Goal: Task Accomplishment & Management: Use online tool/utility

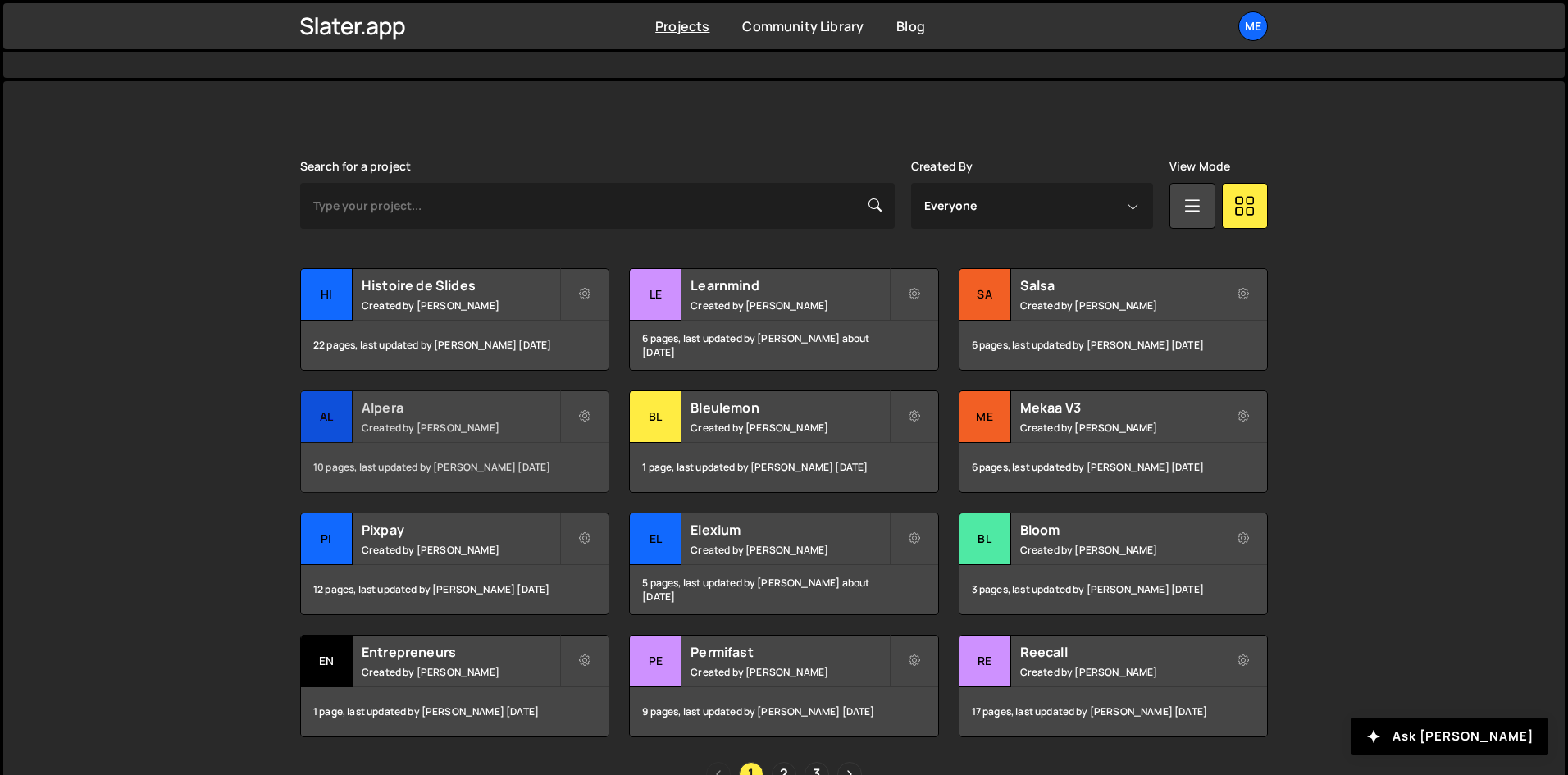
scroll to position [410, 0]
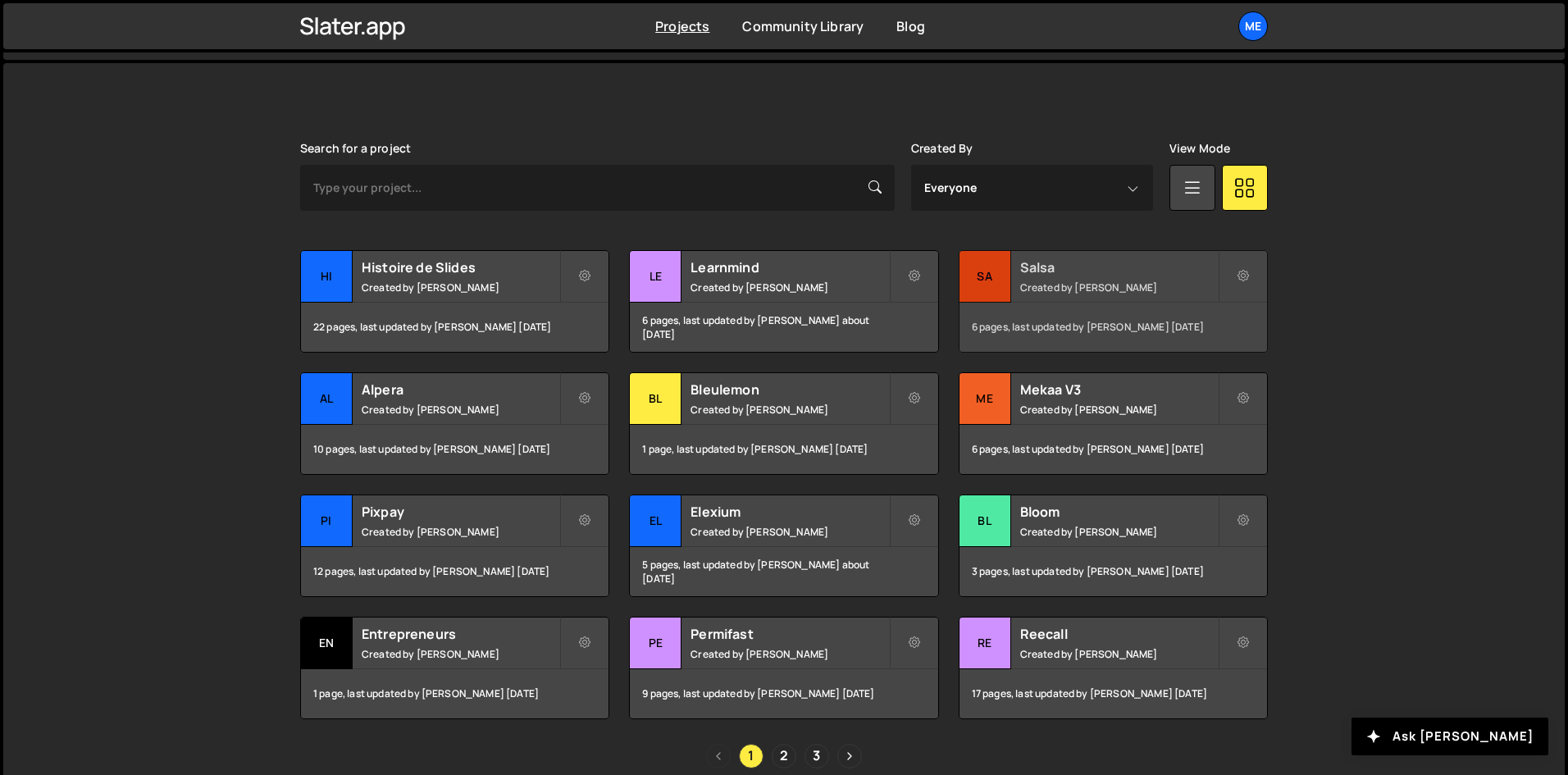
click at [1025, 281] on small "Created by [PERSON_NAME]" at bounding box center [1119, 287] width 197 height 14
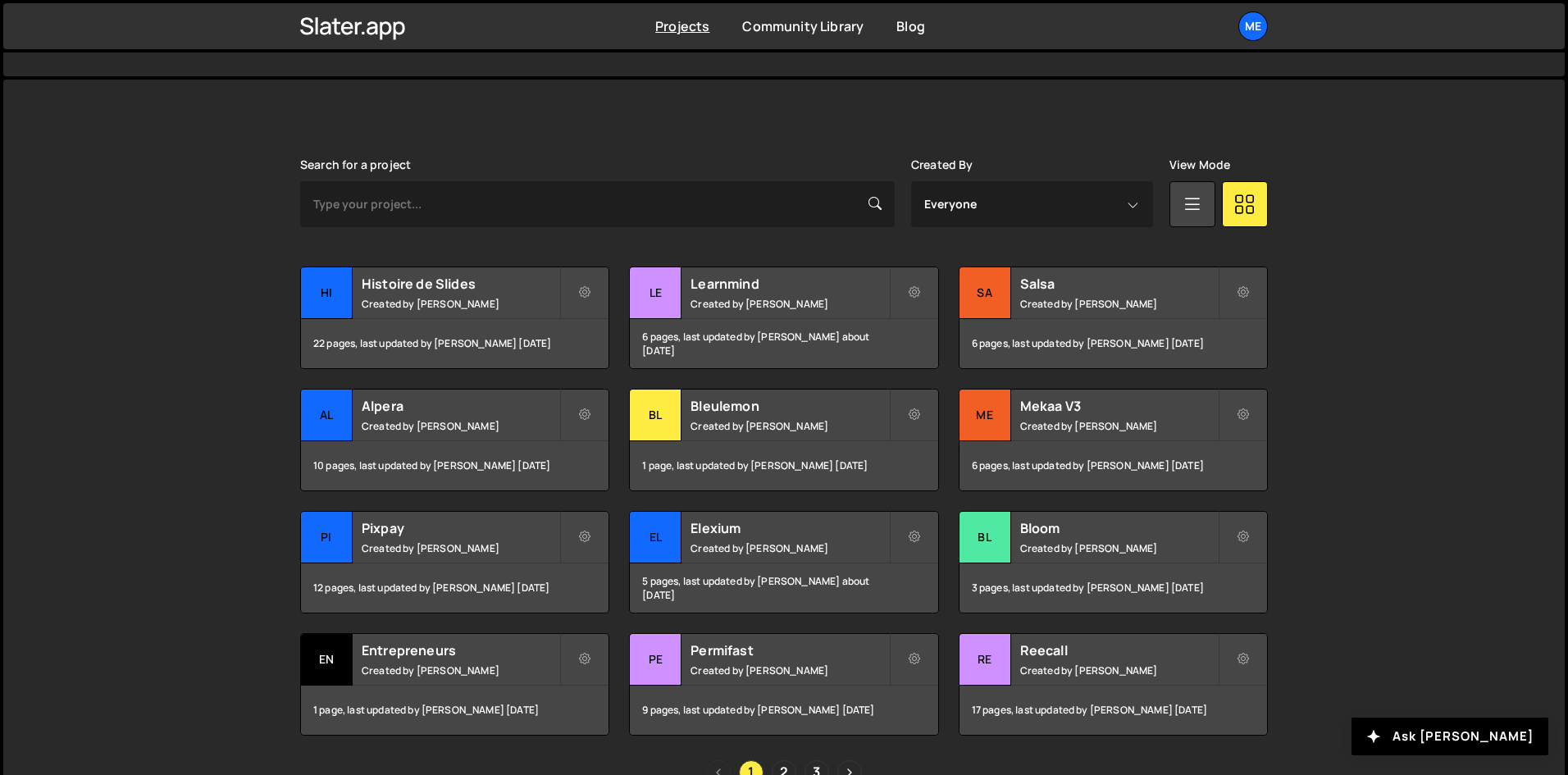
scroll to position [410, 0]
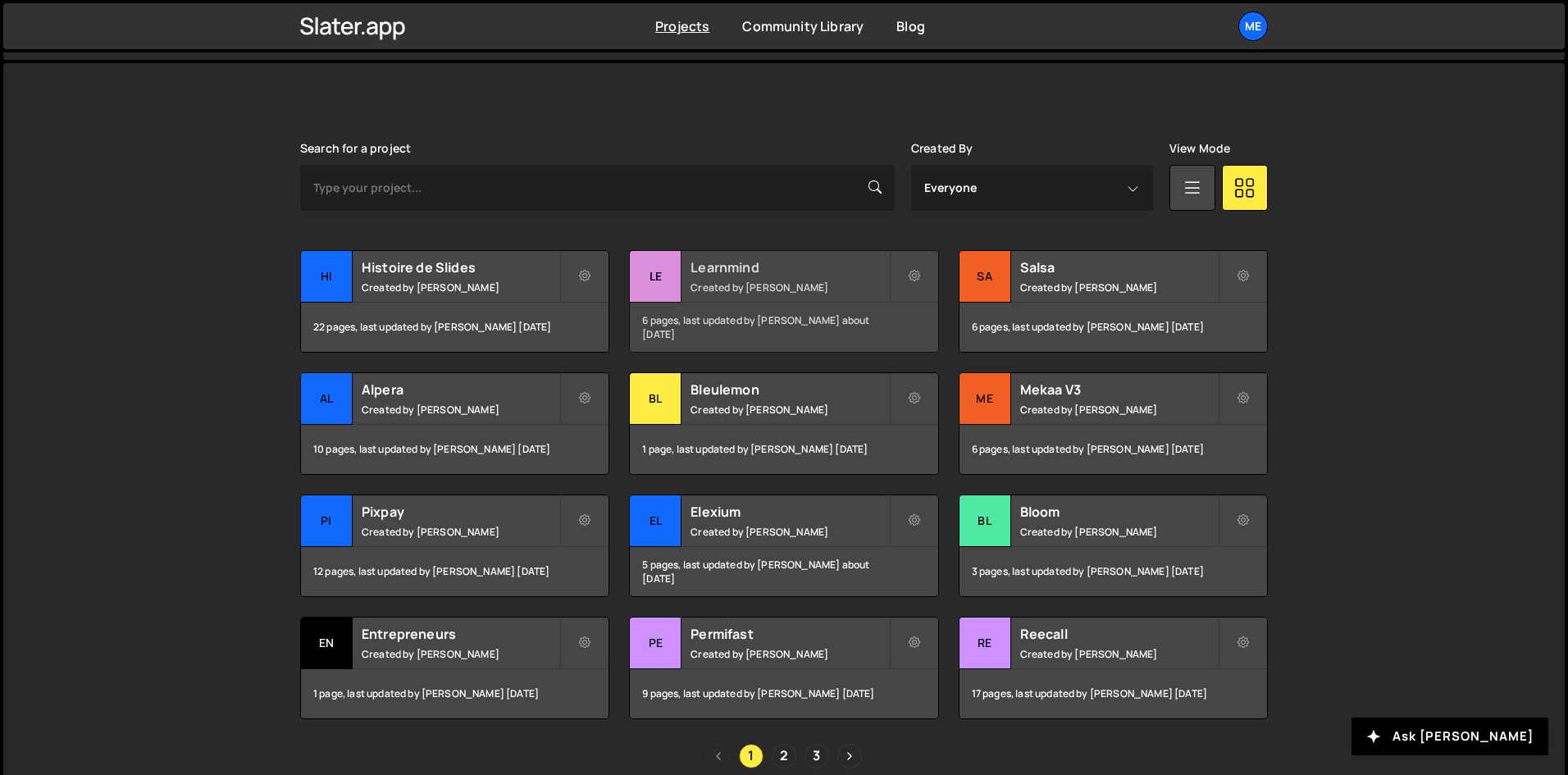
click at [748, 272] on h2 "Learnmind" at bounding box center [789, 268] width 197 height 18
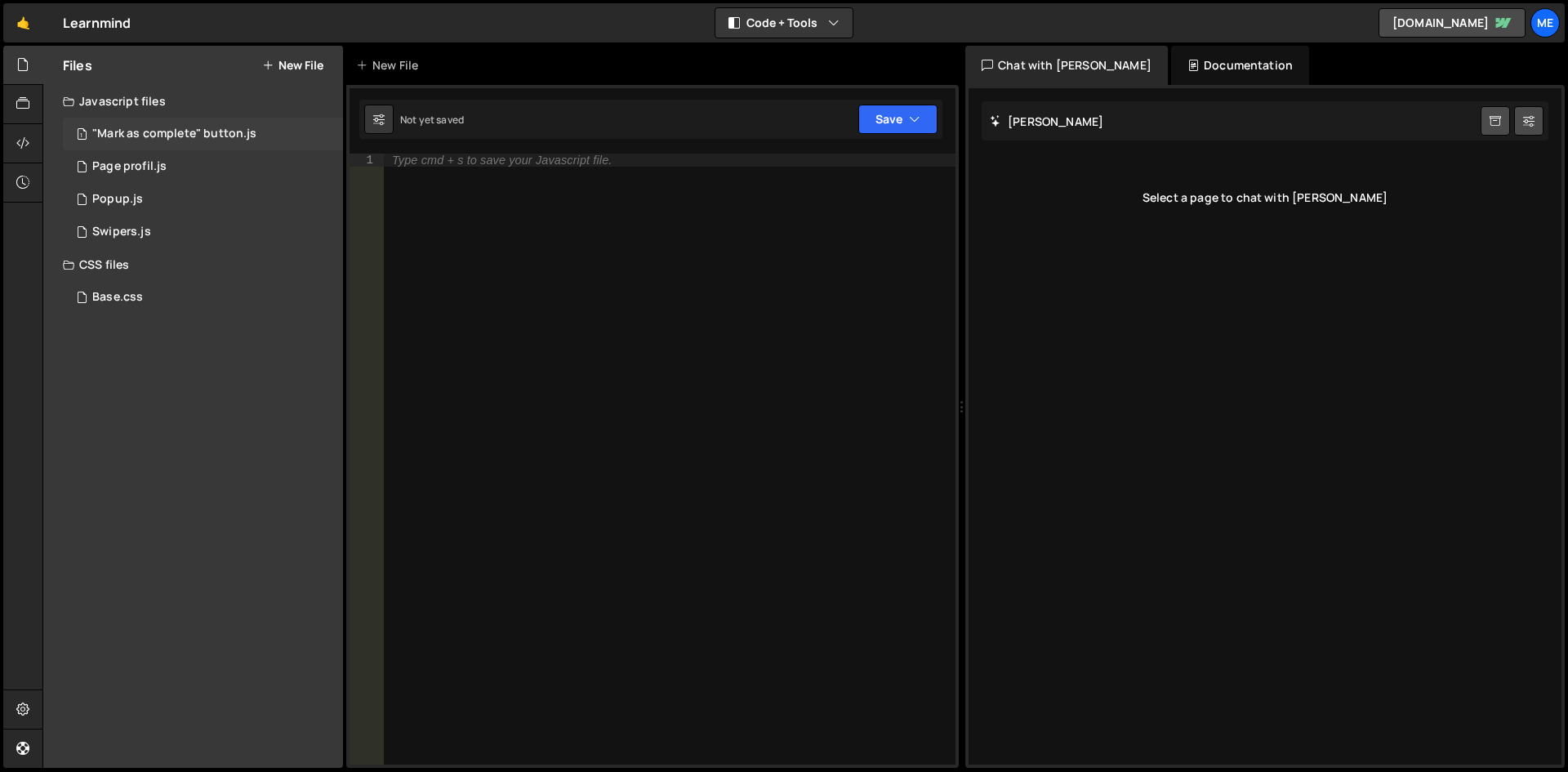
click at [244, 118] on div "1 "Mark as complete" button.js 0" at bounding box center [202, 134] width 280 height 33
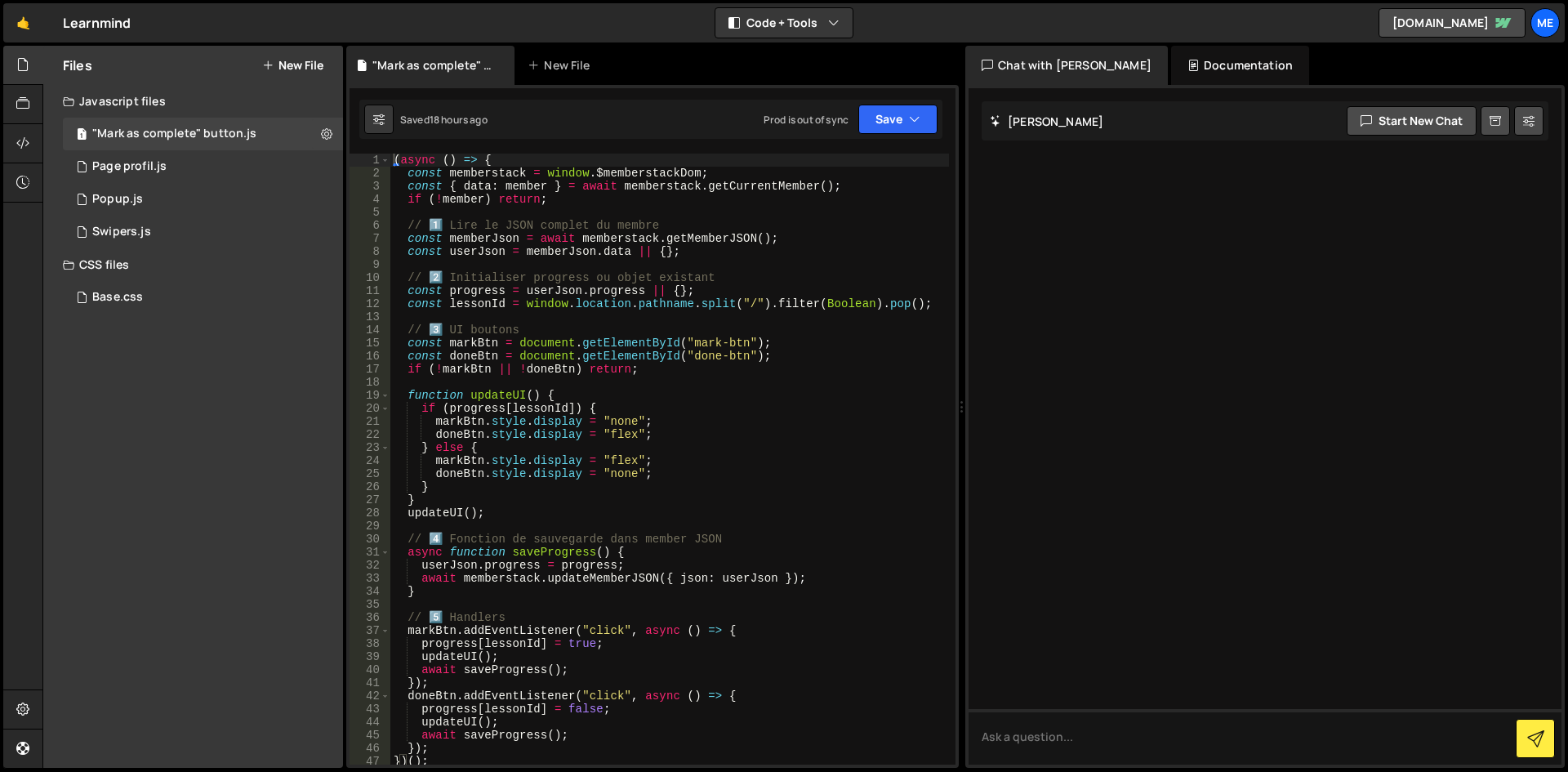
scroll to position [294, 0]
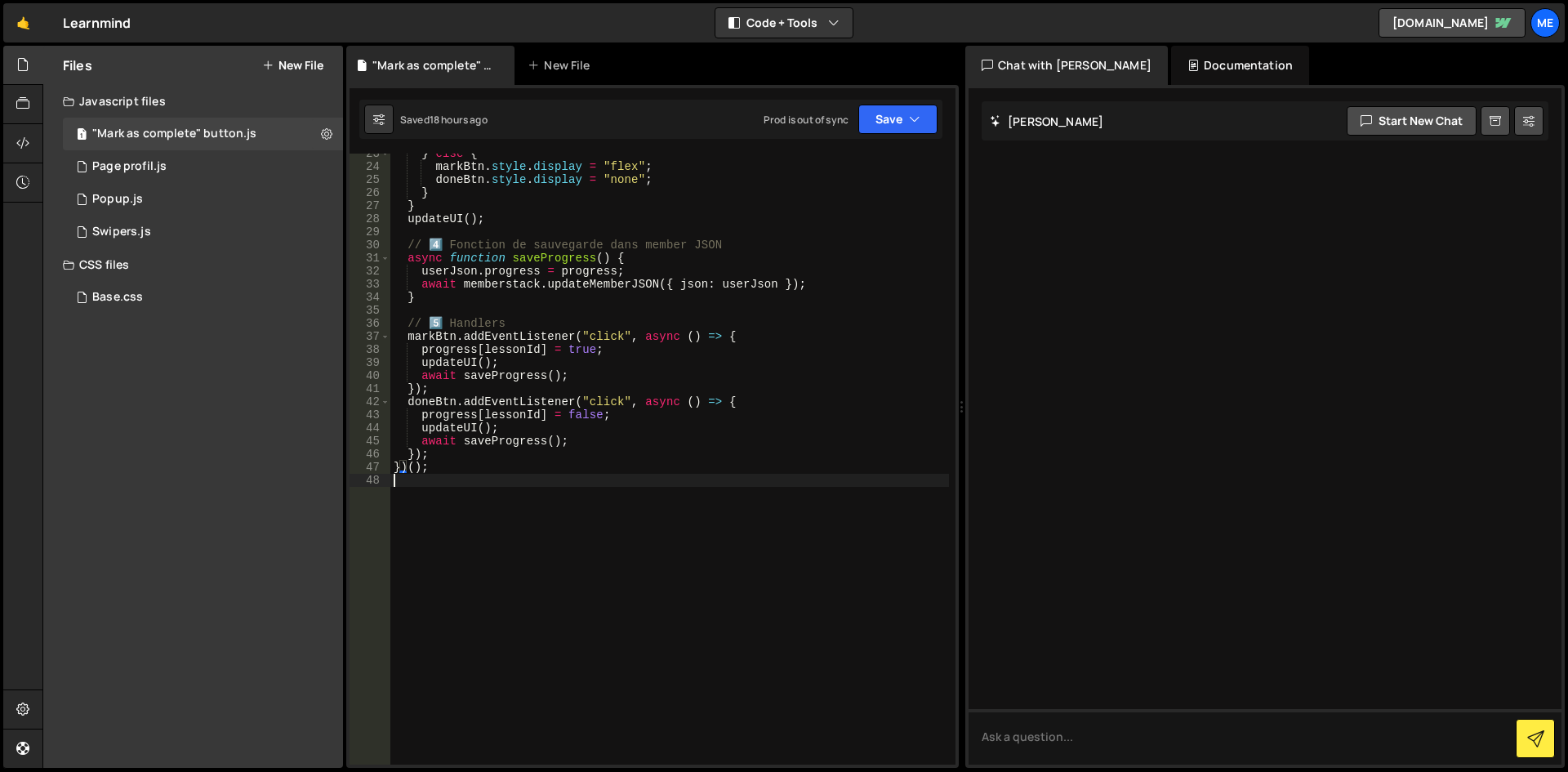
click at [492, 482] on div "} else { markBtn . style . display = "flex" ; doneBtn . style . display = "none…" at bounding box center [670, 465] width 559 height 637
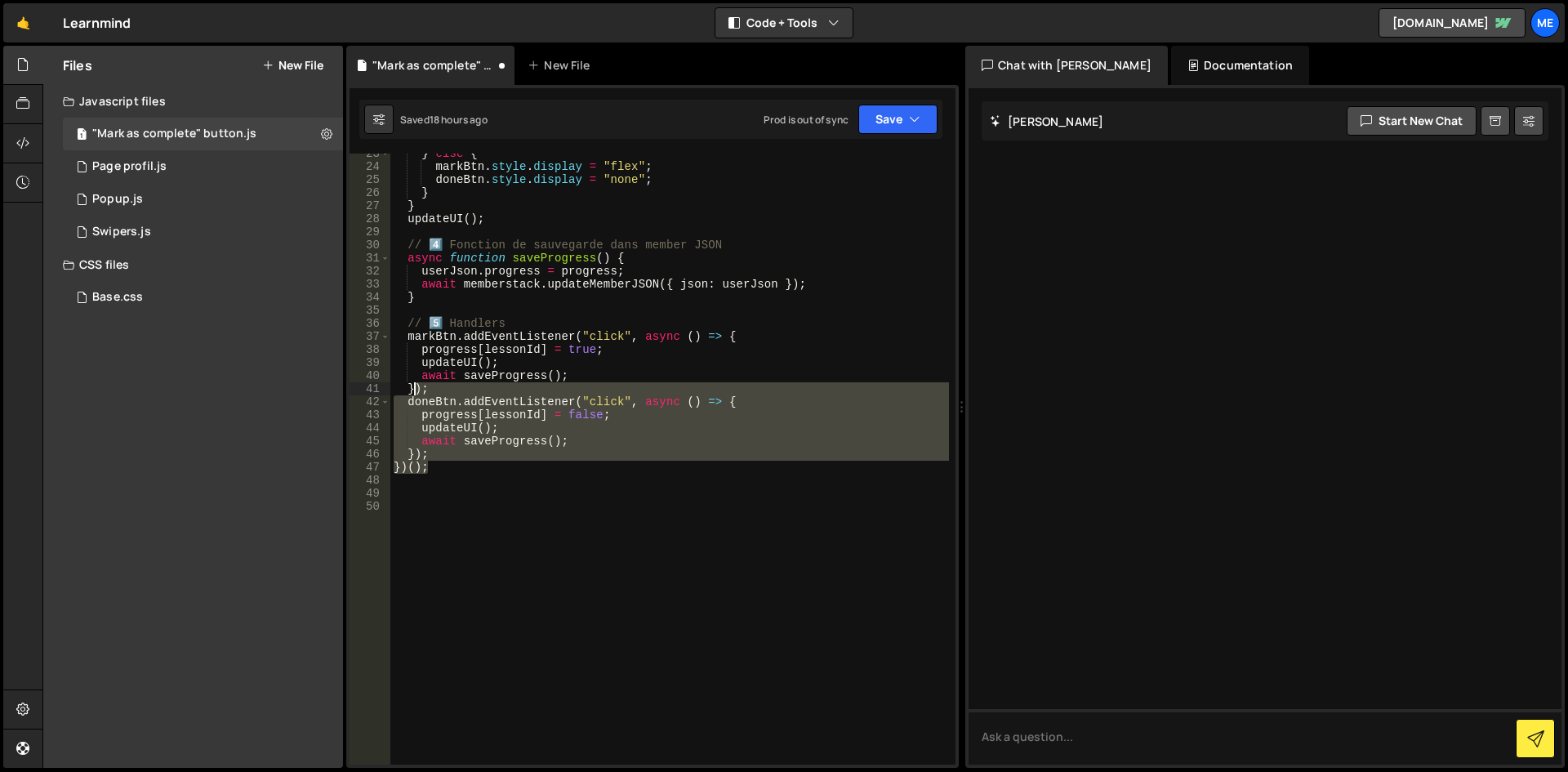
scroll to position [0, 0]
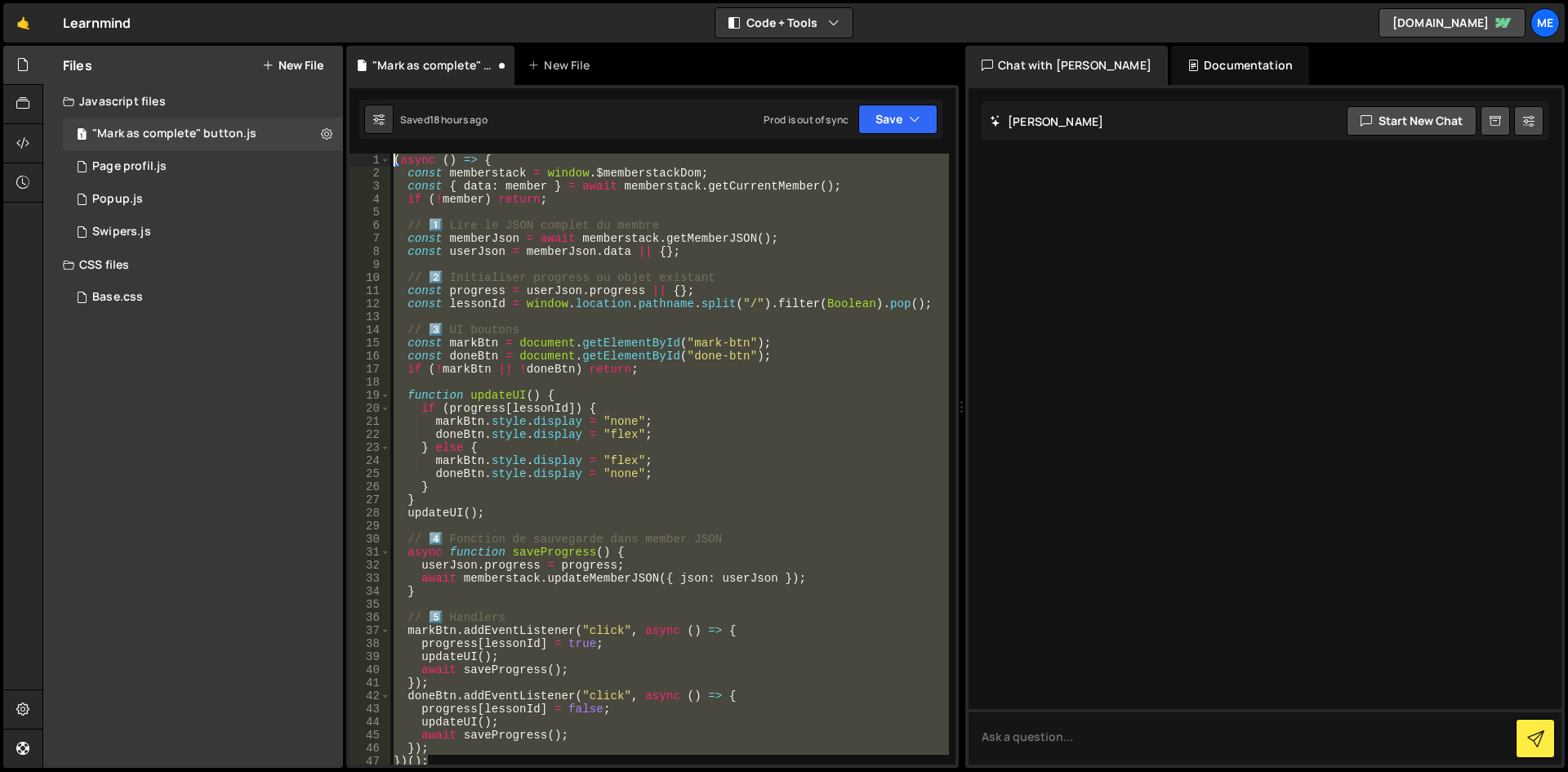
drag, startPoint x: 433, startPoint y: 465, endPoint x: 317, endPoint y: -32, distance: 510.4
click at [317, 0] on html "Projects Community Library Blog Me Your current team is Mekaa Projects Your Tea…" at bounding box center [784, 386] width 1568 height 772
click at [767, 225] on div "( async ( ) => { const memberstack = window . $memberstackDom ; const { data : …" at bounding box center [670, 459] width 559 height 611
type textarea "// 1️⃣ Lire le JSON complet du membre"
paste textarea
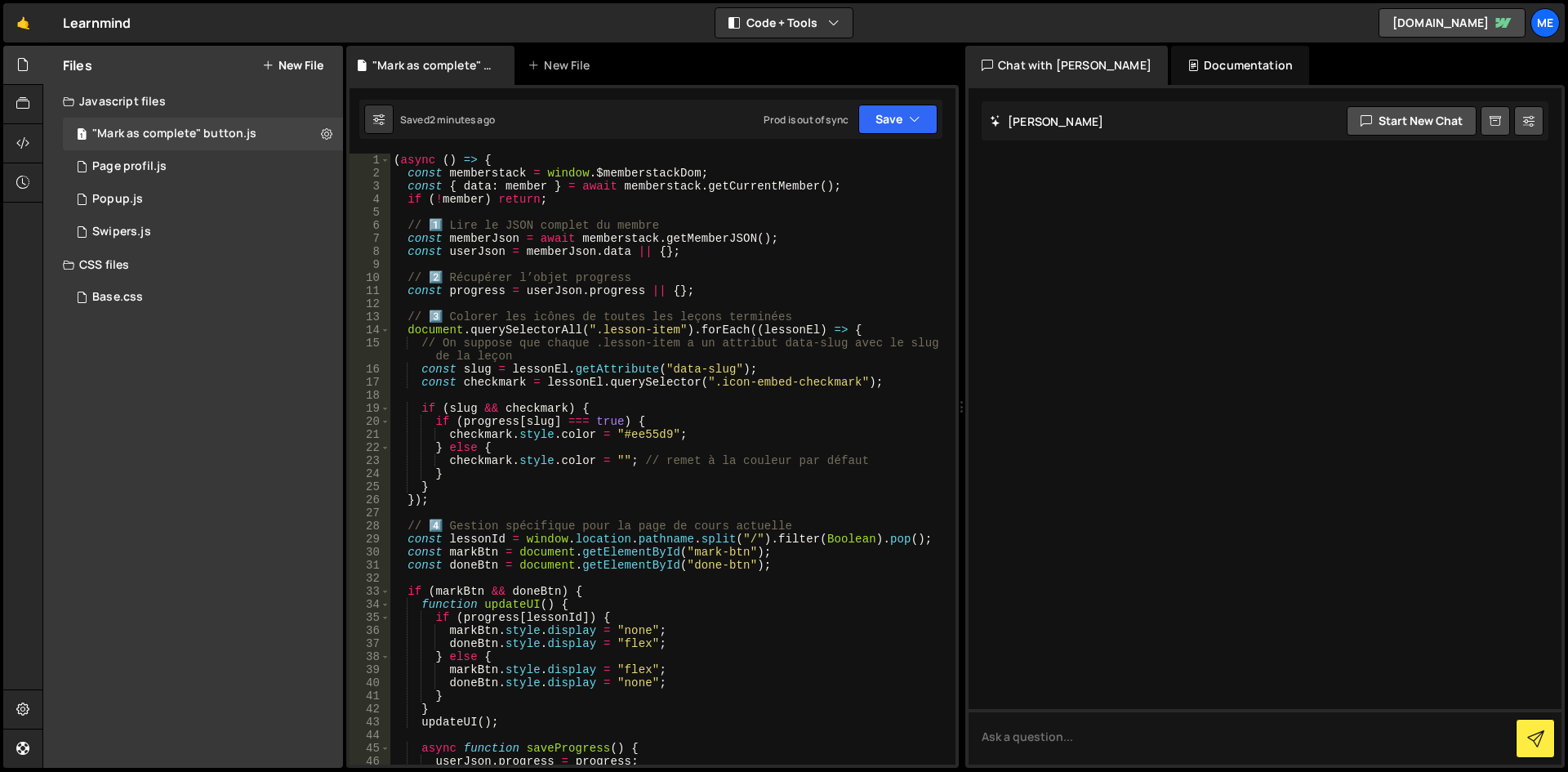
scroll to position [294, 0]
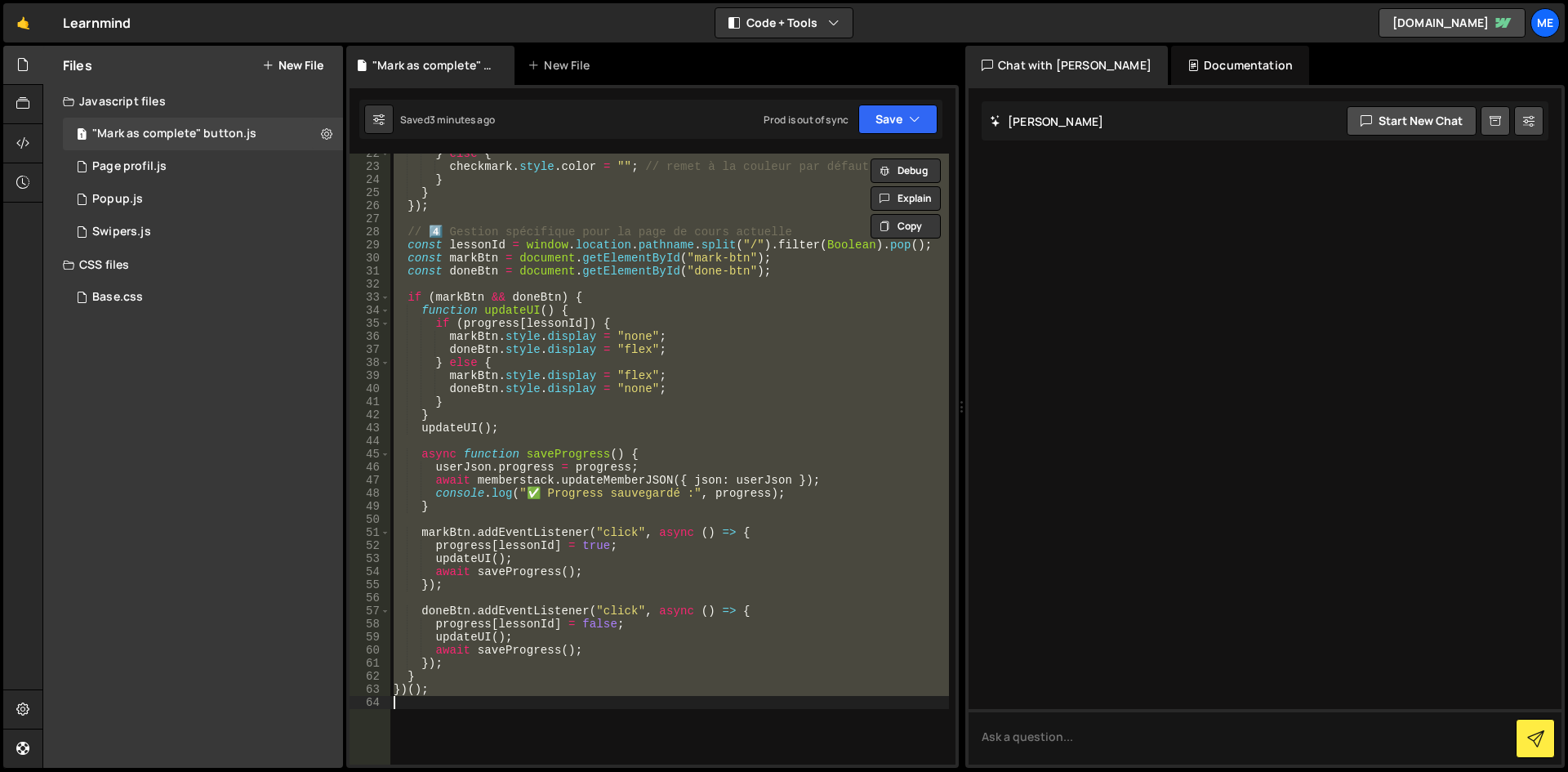
click at [503, 295] on div "} else { checkmark . style . color = "" ; // remet à la couleur par défaut } } …" at bounding box center [670, 459] width 559 height 611
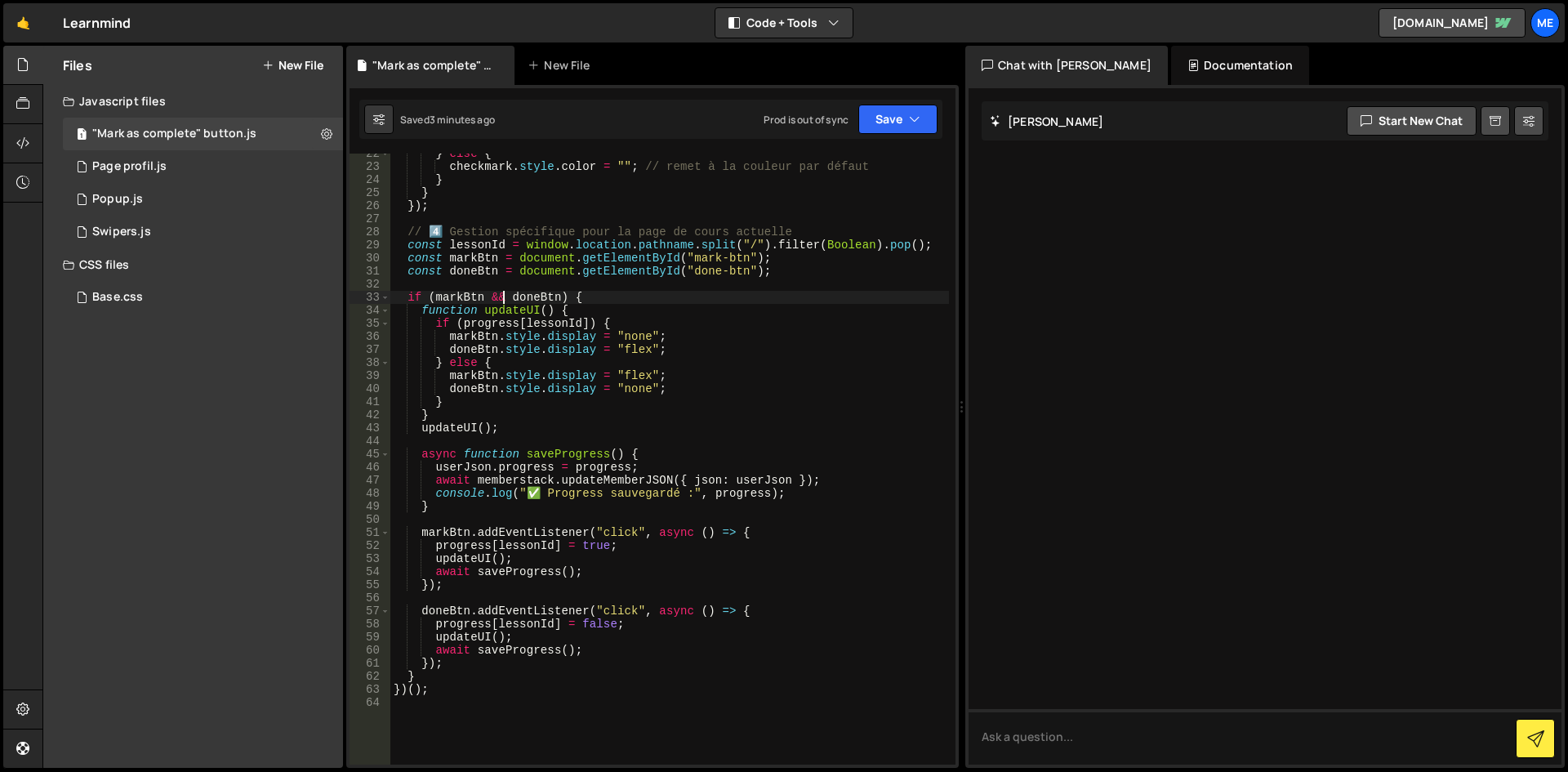
type textarea "})();"
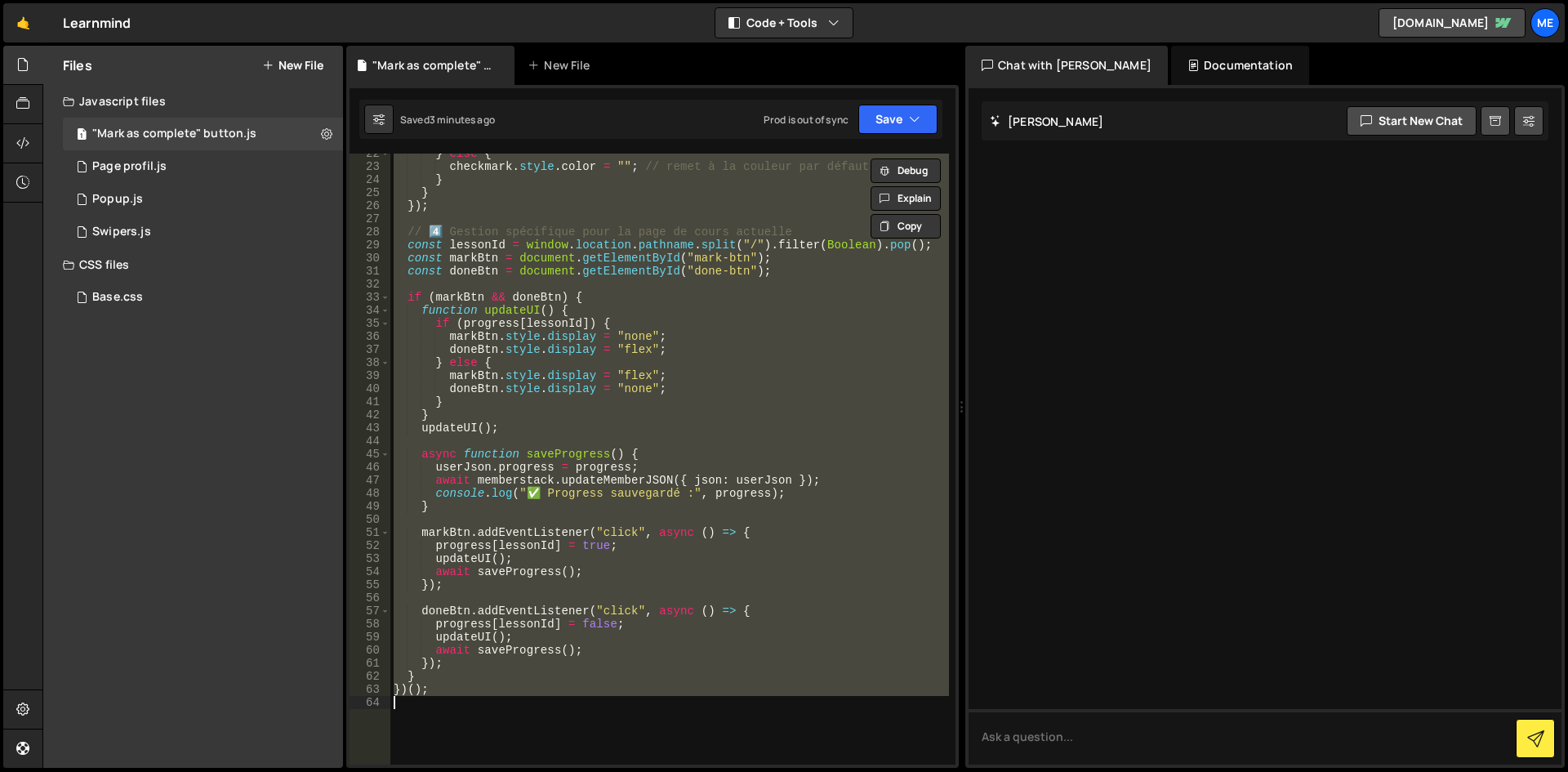
paste textarea
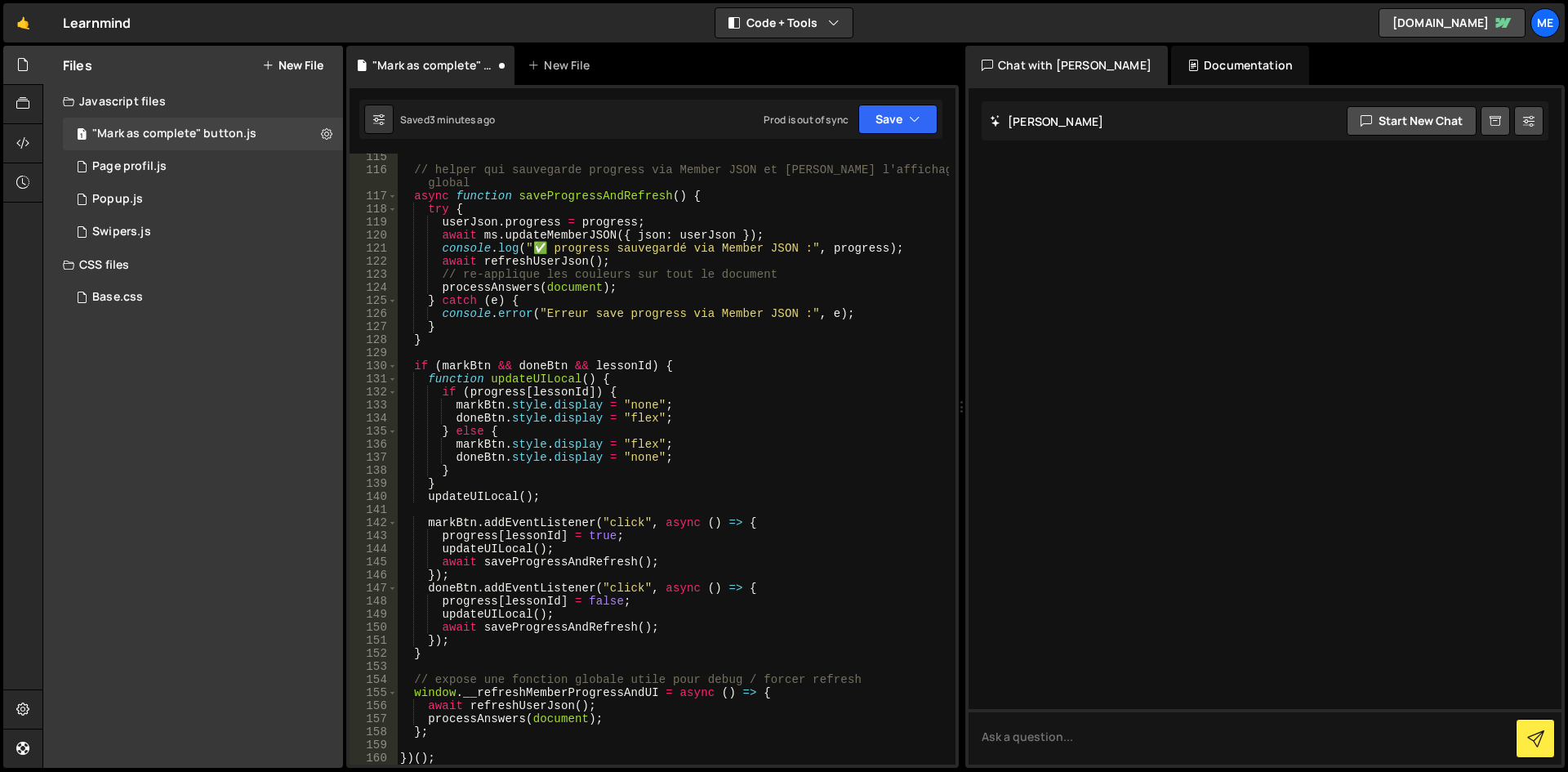
scroll to position [1864, 0]
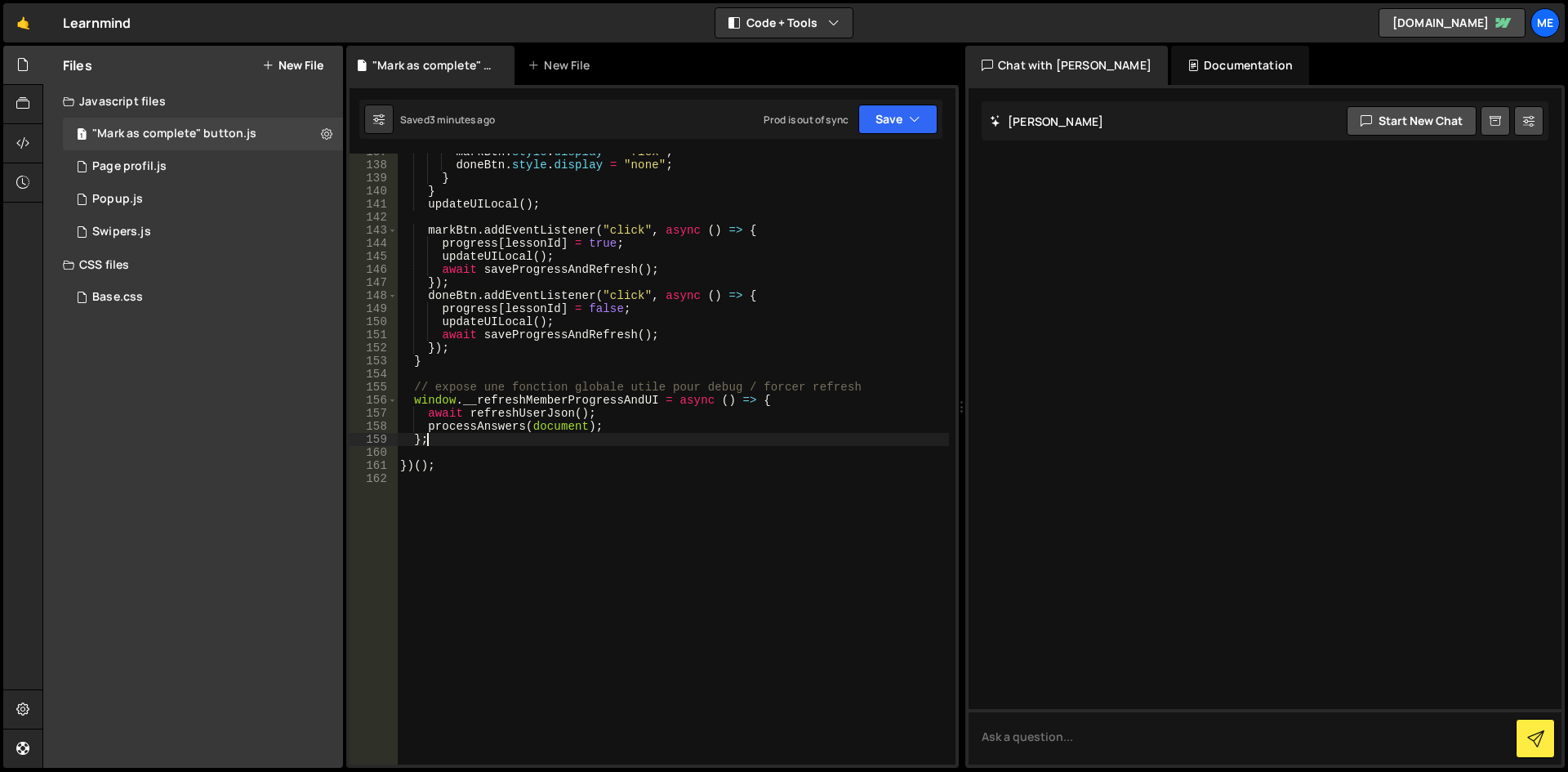
click at [811, 433] on div "markBtn . style . display = "flex" ; doneBtn . style . display = "none" ; } } u…" at bounding box center [673, 463] width 552 height 637
type textarea "})();"
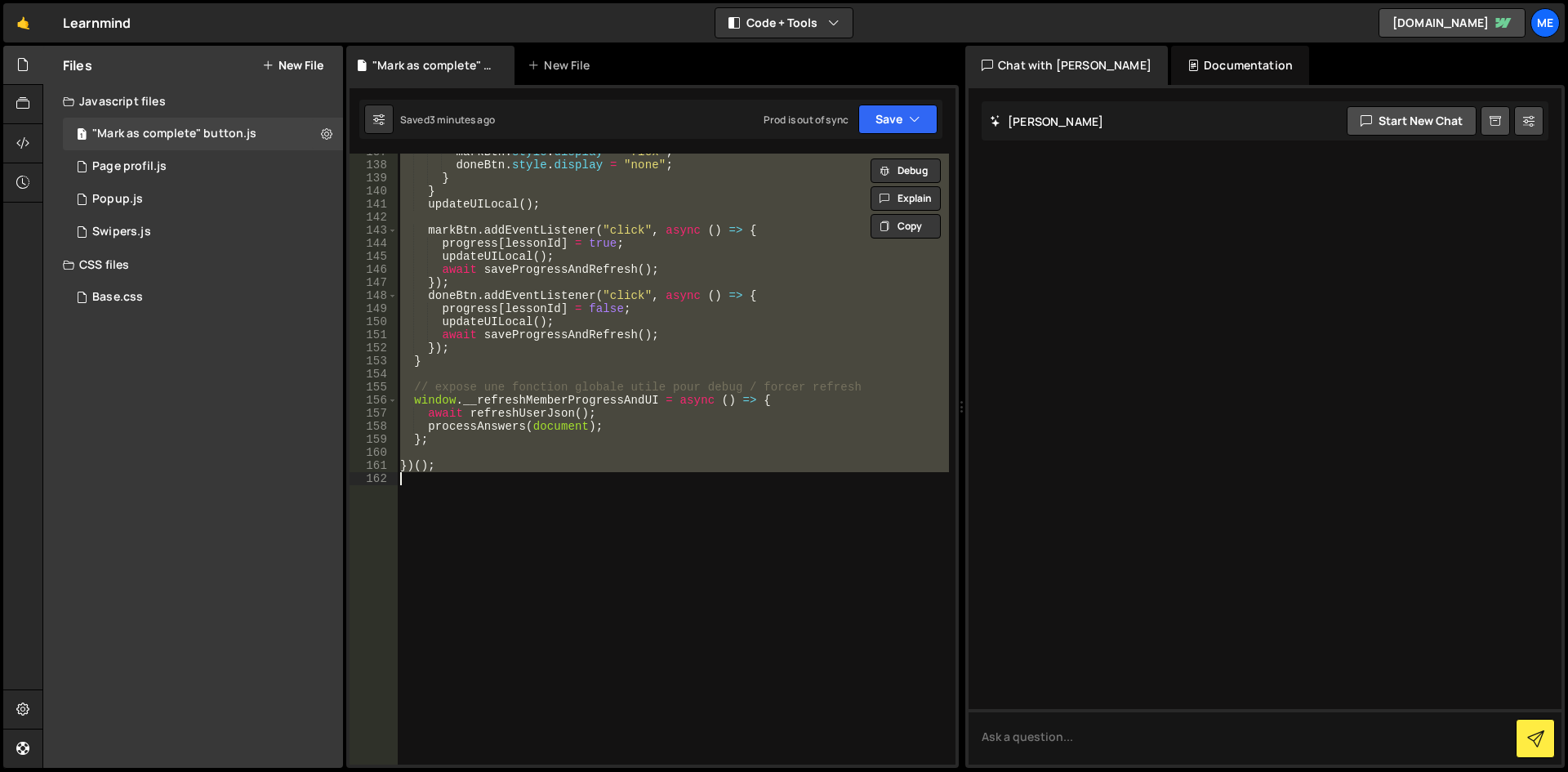
paste textarea
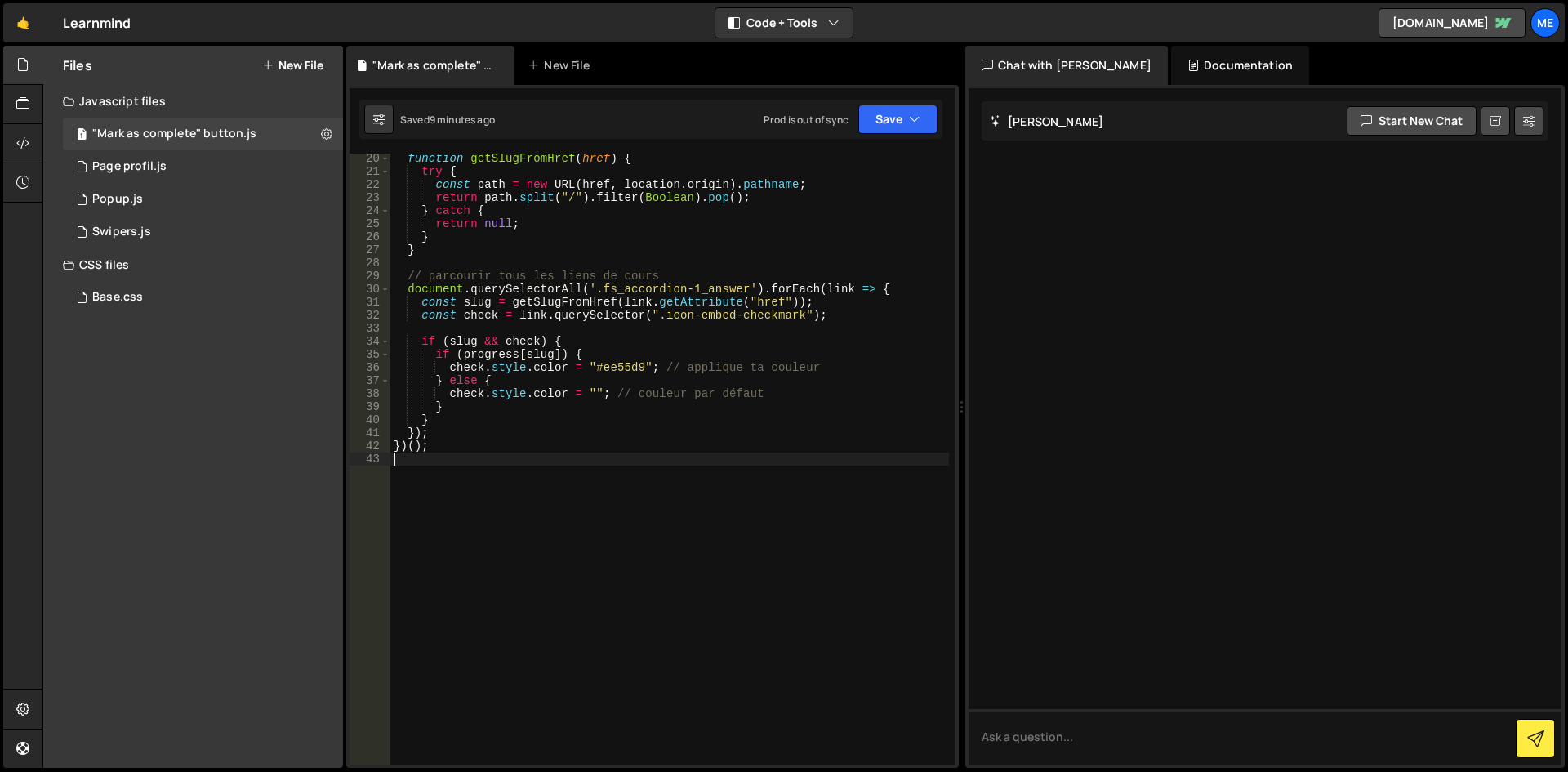
type textarea "})();"
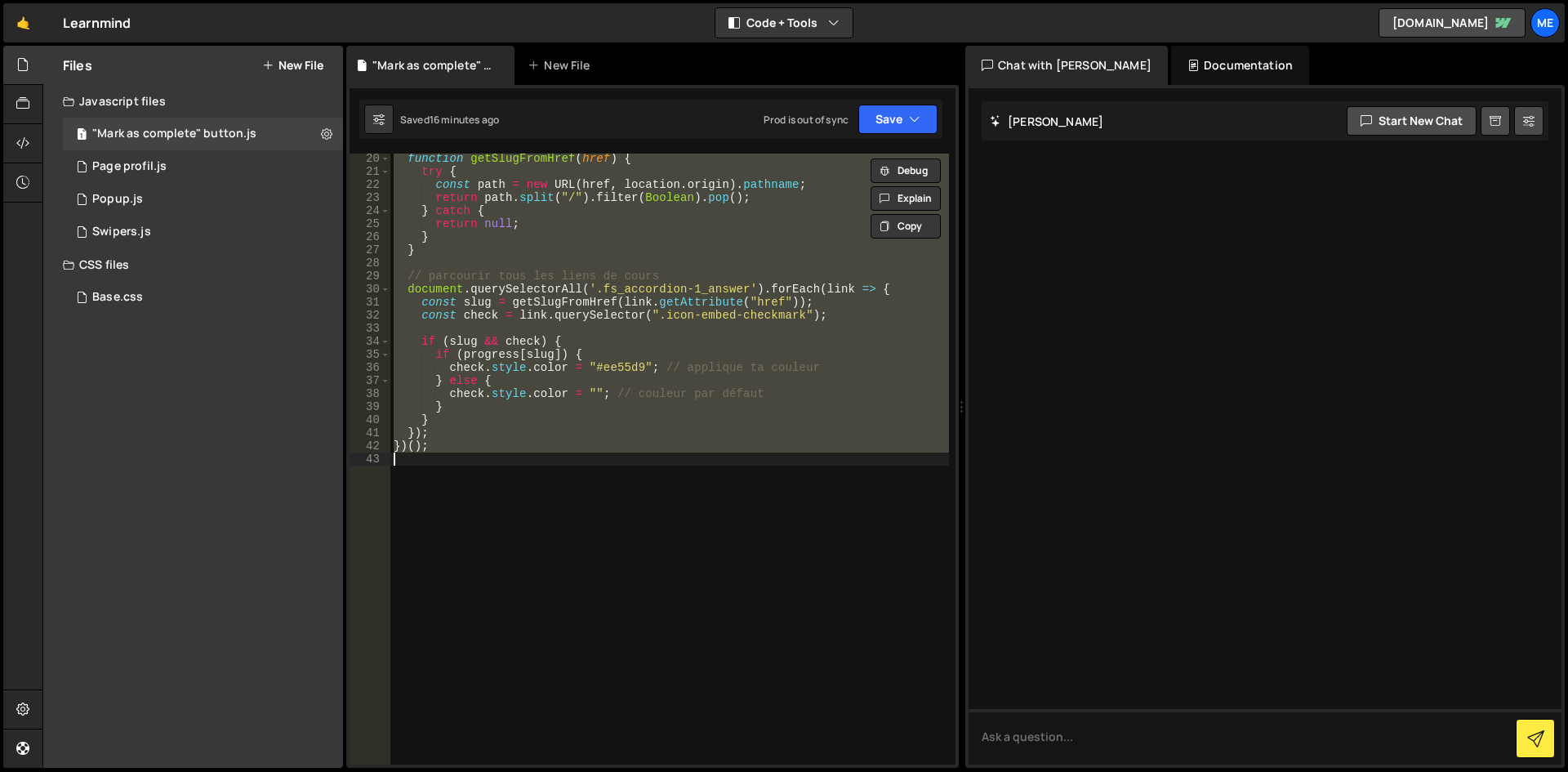
click at [1129, 1] on div "Hold on a sec... Are you certain you wish to leave this page? Any changes you'v…" at bounding box center [784, 386] width 1568 height 772
